Goal: Check status

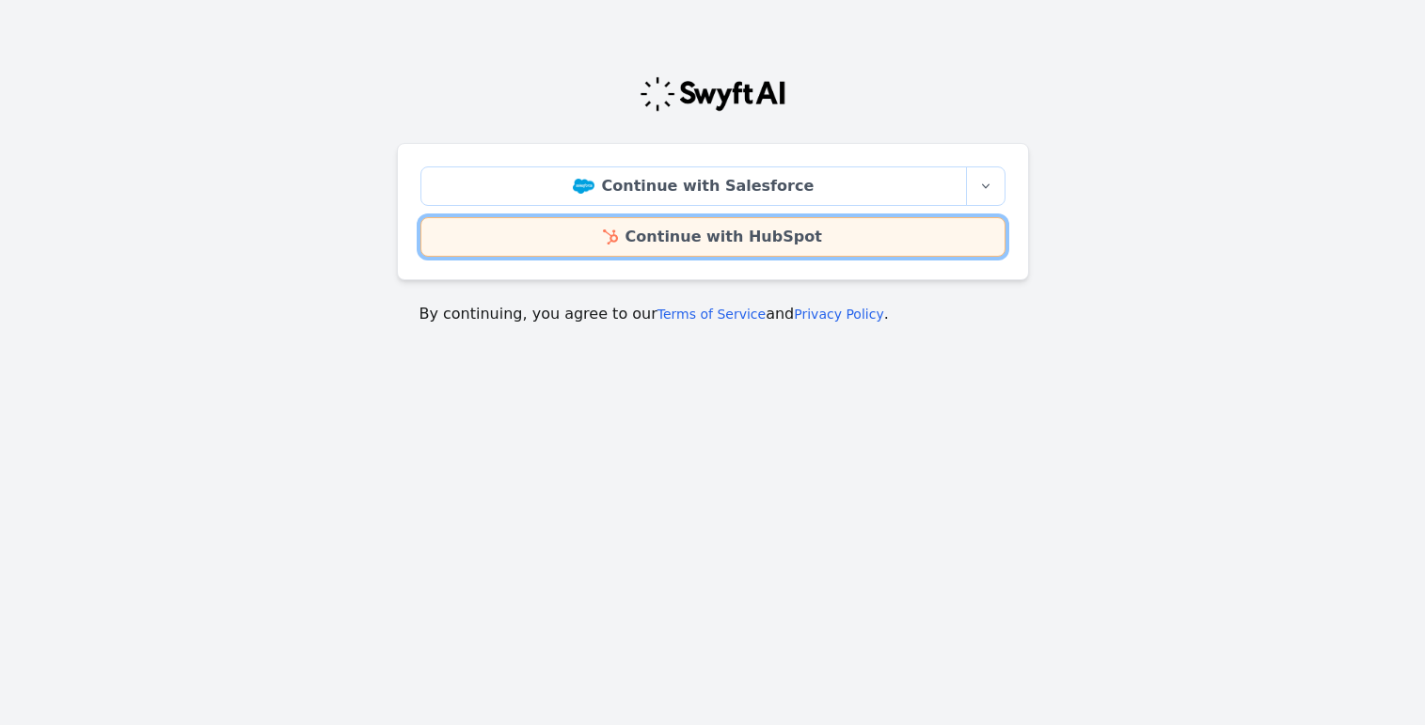
click at [642, 244] on link "Continue with HubSpot" at bounding box center [712, 236] width 585 height 39
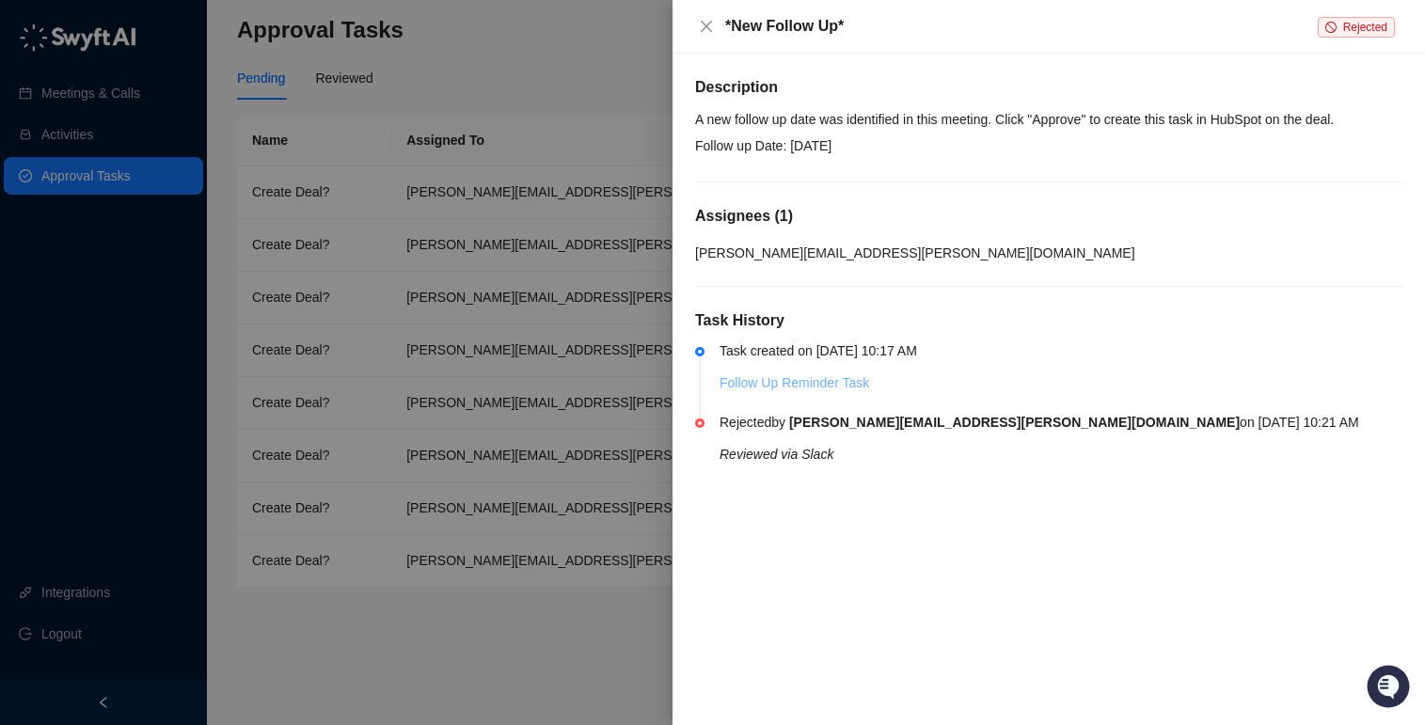
click at [783, 381] on link "Follow Up Reminder Task" at bounding box center [794, 382] width 150 height 15
